Goal: Task Accomplishment & Management: Use online tool/utility

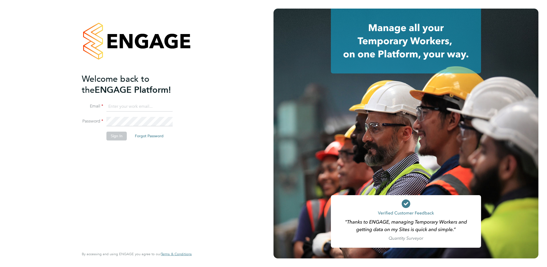
type input "[DOMAIN_NAME][EMAIL_ADDRESS][DOMAIN_NAME]"
click at [116, 133] on button "Sign In" at bounding box center [116, 136] width 20 height 9
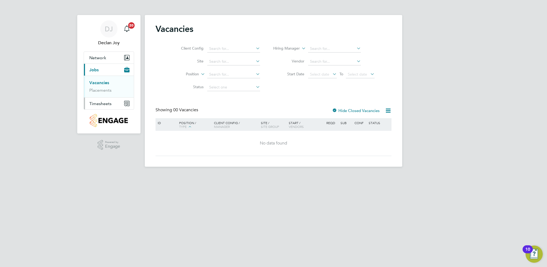
click at [110, 103] on span "Timesheets" at bounding box center [100, 103] width 22 height 5
click at [103, 102] on link "Expenses" at bounding box center [98, 102] width 18 height 5
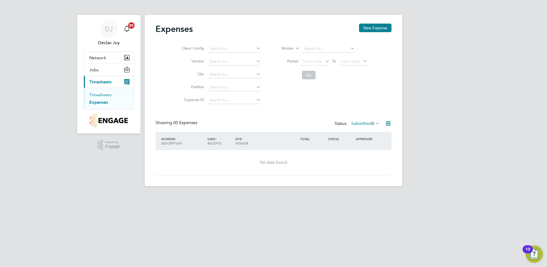
click at [98, 95] on link "Timesheets" at bounding box center [100, 94] width 22 height 5
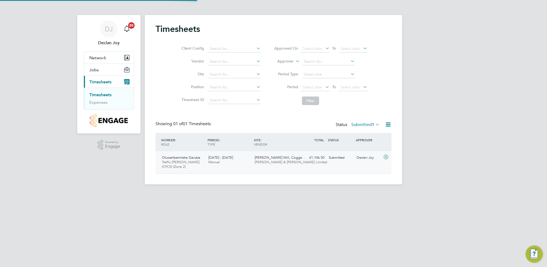
scroll to position [13, 47]
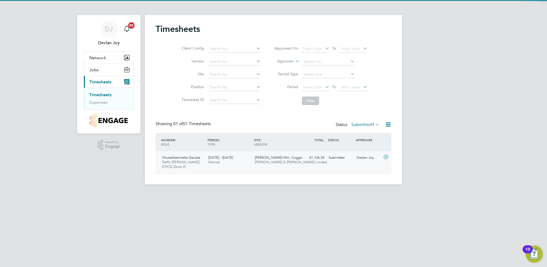
click at [319, 158] on div "£1,106.50 Submitted" at bounding box center [313, 157] width 28 height 9
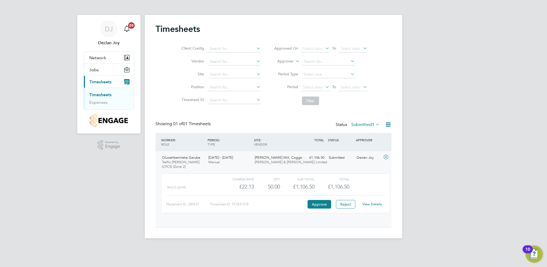
scroll to position [9, 52]
click at [321, 203] on button "Approve" at bounding box center [320, 204] width 24 height 9
